Goal: Task Accomplishment & Management: Manage account settings

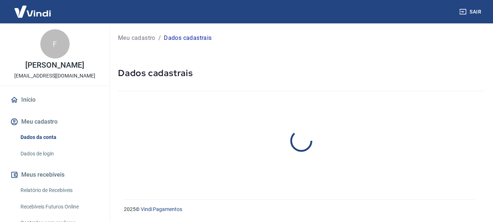
select select "PR"
select select "business"
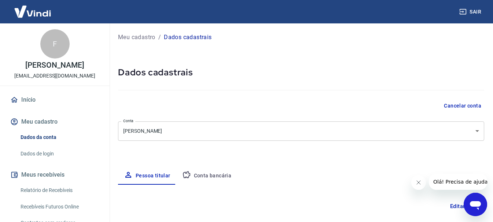
scroll to position [37, 0]
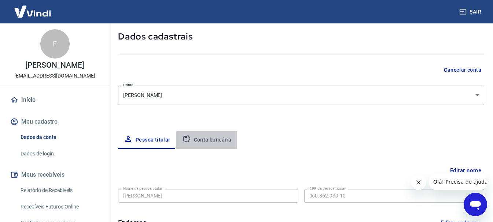
click at [220, 145] on button "Conta bancária" at bounding box center [206, 141] width 61 height 18
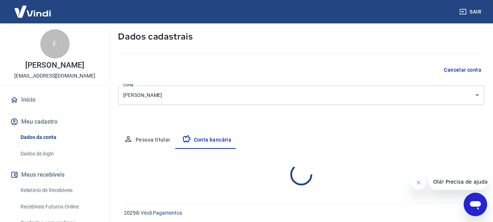
select select "1"
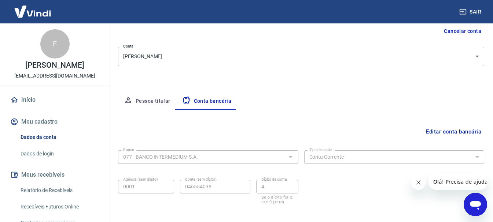
scroll to position [111, 0]
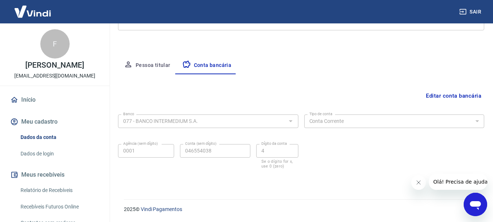
click at [60, 119] on button "Meu cadastro" at bounding box center [55, 122] width 92 height 16
click at [447, 192] on div "2025 © Vindi Pagamentos" at bounding box center [299, 207] width 369 height 32
click at [452, 183] on span "Olá! Precisa de ajuda?" at bounding box center [461, 182] width 57 height 6
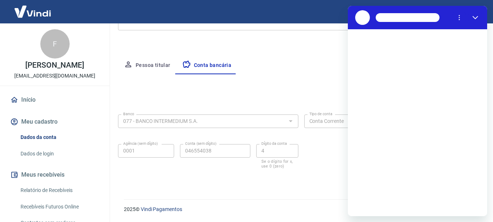
scroll to position [0, 0]
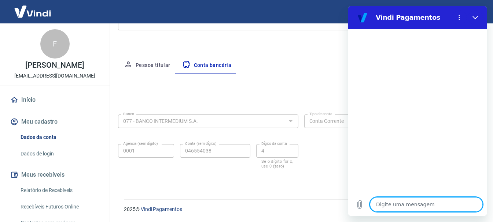
click at [421, 206] on textarea at bounding box center [426, 204] width 113 height 15
type textarea "x"
paste textarea "[PERSON_NAME], falta pouco para você começar a vender! Por segurança, sua conta…"
type textarea "[PERSON_NAME], falta pouco para você começar a vender! Por segurança, sua conta…"
type textarea "x"
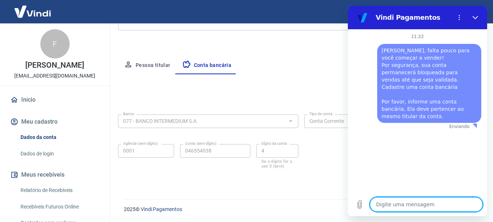
type textarea "x"
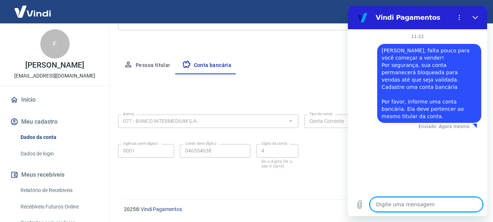
type textarea "O"
type textarea "x"
type textarea "Ol"
type textarea "x"
type textarea "Olá"
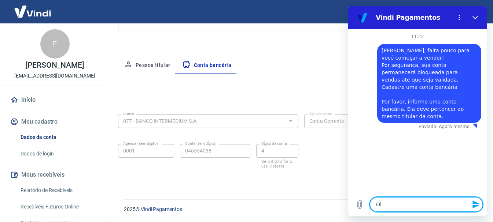
type textarea "x"
type textarea "Olá,"
type textarea "x"
type textarea "Olá,"
type textarea "x"
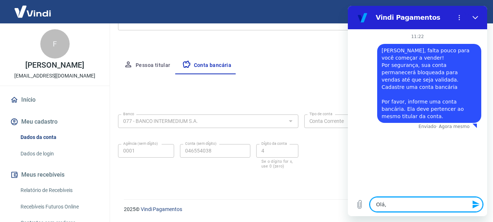
type textarea "Olá, n"
type textarea "x"
type textarea "Olá, no"
type textarea "x"
type textarea "Olá, no"
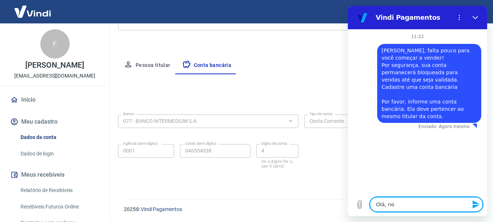
type textarea "x"
type textarea "Olá, no m"
type textarea "x"
type textarea "Olá, no me"
type textarea "x"
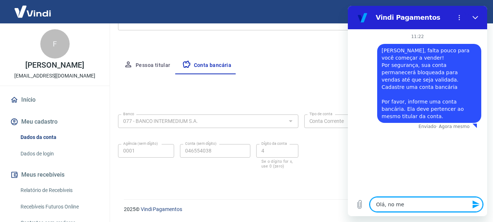
type textarea "Olá, no meu"
type textarea "x"
type textarea "Olá, no meu"
type textarea "x"
type textarea "Olá, no meu s"
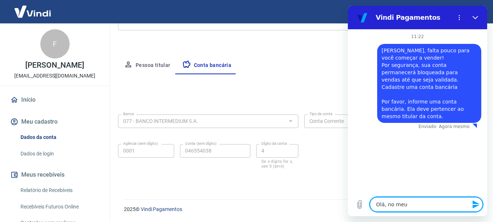
type textarea "x"
type textarea "Olá, no meu si"
type textarea "x"
type textarea "Olá, no meu sis"
type textarea "x"
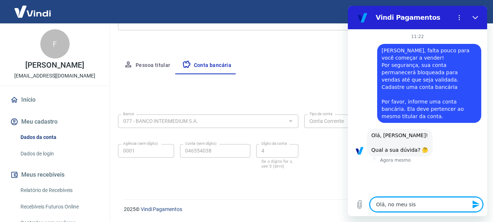
type textarea "Olá, no meu sist"
type textarea "x"
type textarea "Olá, no meu siste"
type textarea "x"
type textarea "Olá, no meu sistem"
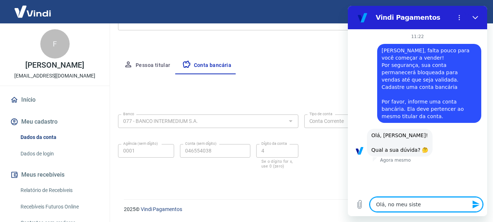
type textarea "x"
type textarea "Olá, no meu sistema"
type textarea "x"
type textarea "Olá, no meu sistema"
type textarea "x"
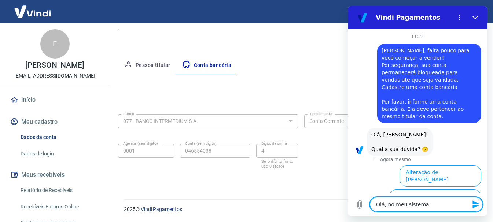
type textarea "Olá, no meu sistema n"
type textarea "x"
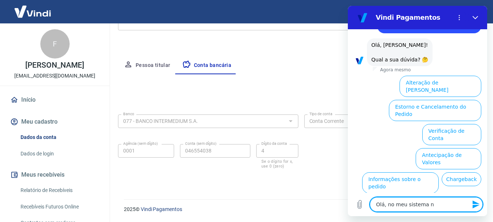
type textarea "Olá, no meu sistema na"
type textarea "x"
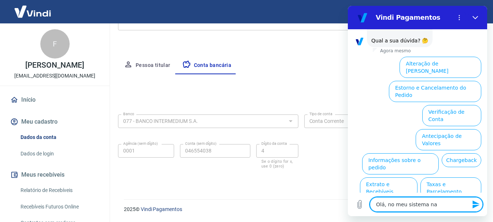
type textarea "Olá, no meu sistema na"
type textarea "x"
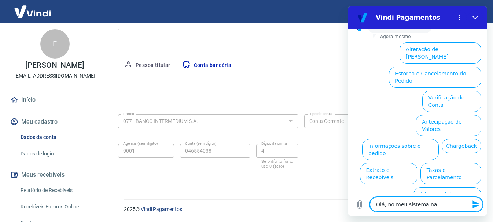
type textarea "Olá, no meu sistema na t"
type textarea "x"
type textarea "Olá, no meu sistema na te"
type textarea "x"
type textarea "Olá, no meu sistema na tel"
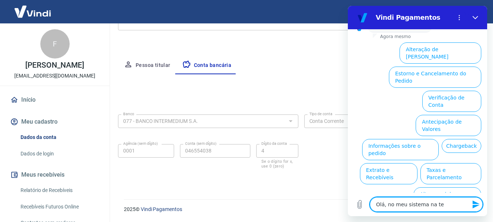
type textarea "x"
type textarea "Olá, no meu sistema na tela"
type textarea "x"
type textarea "Olá, no meu sistema na tela"
type textarea "x"
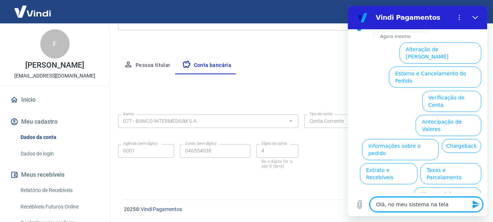
click at [426, 207] on textarea "Olá, no meu sistema na tela" at bounding box center [426, 204] width 113 height 15
click at [460, 91] on button "Verificação de Conta" at bounding box center [451, 101] width 59 height 21
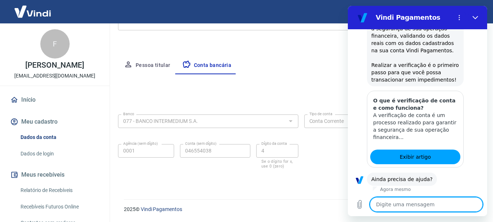
scroll to position [196, 0]
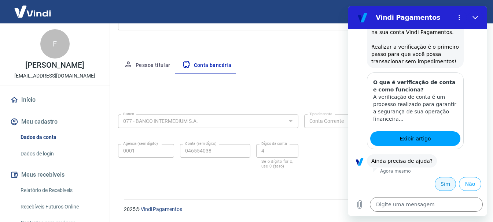
click at [443, 186] on button "Sim" at bounding box center [445, 184] width 21 height 14
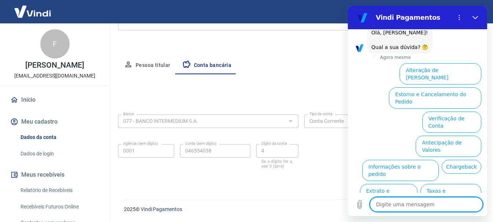
scroll to position [387, 0]
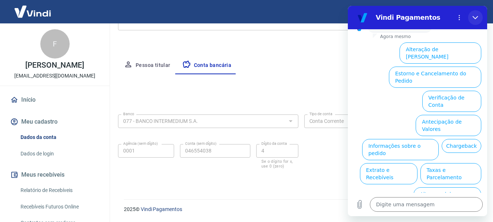
click at [477, 18] on icon "Fechar" at bounding box center [475, 18] width 6 height 6
type textarea "x"
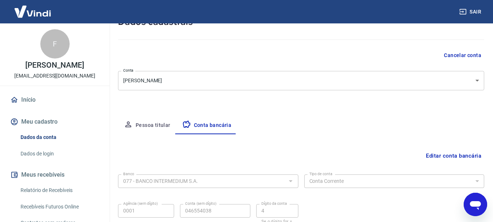
scroll to position [0, 0]
